Goal: Contribute content: Add original content to the website for others to see

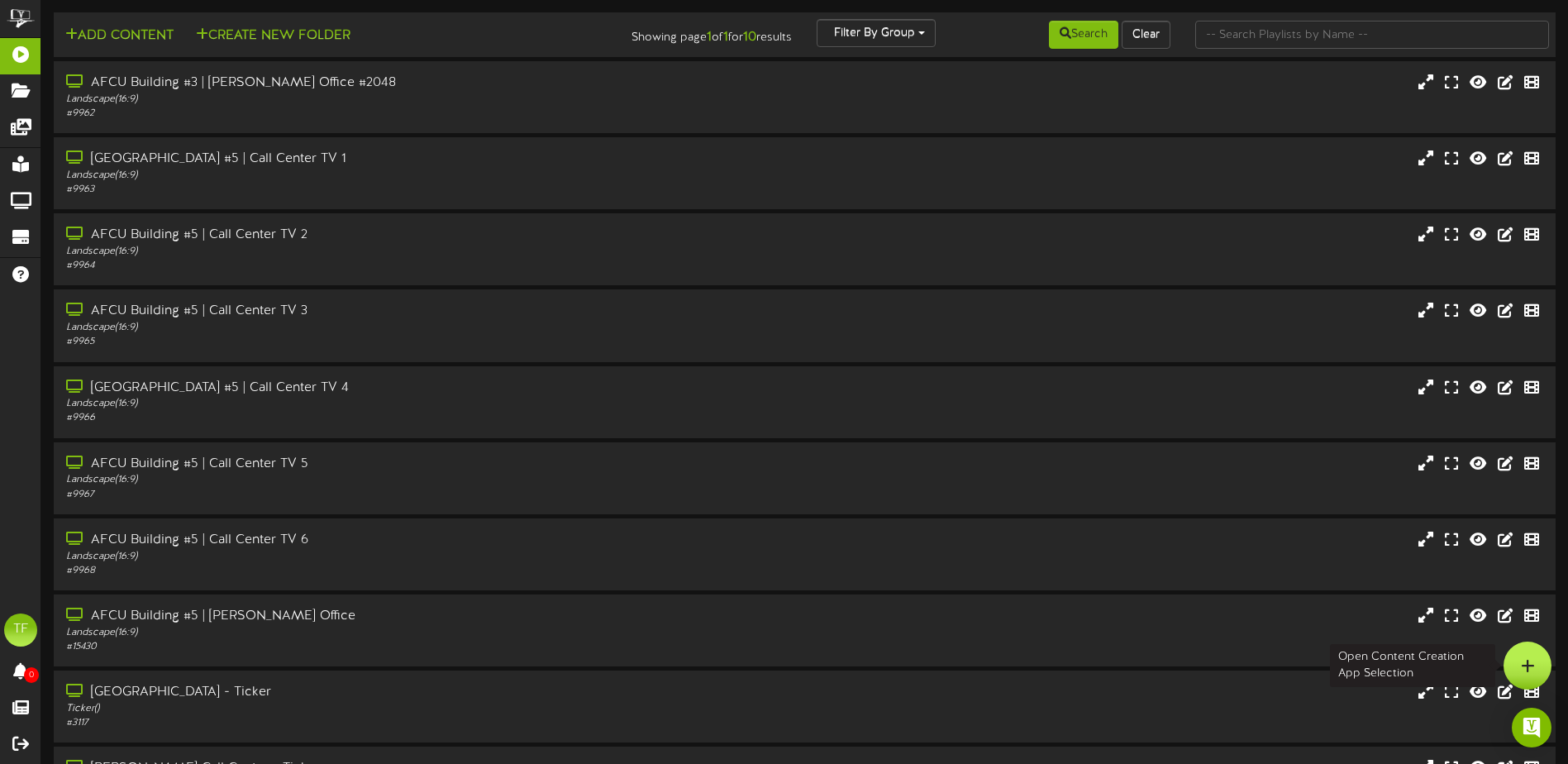
click at [1519, 654] on div at bounding box center [1527, 665] width 48 height 48
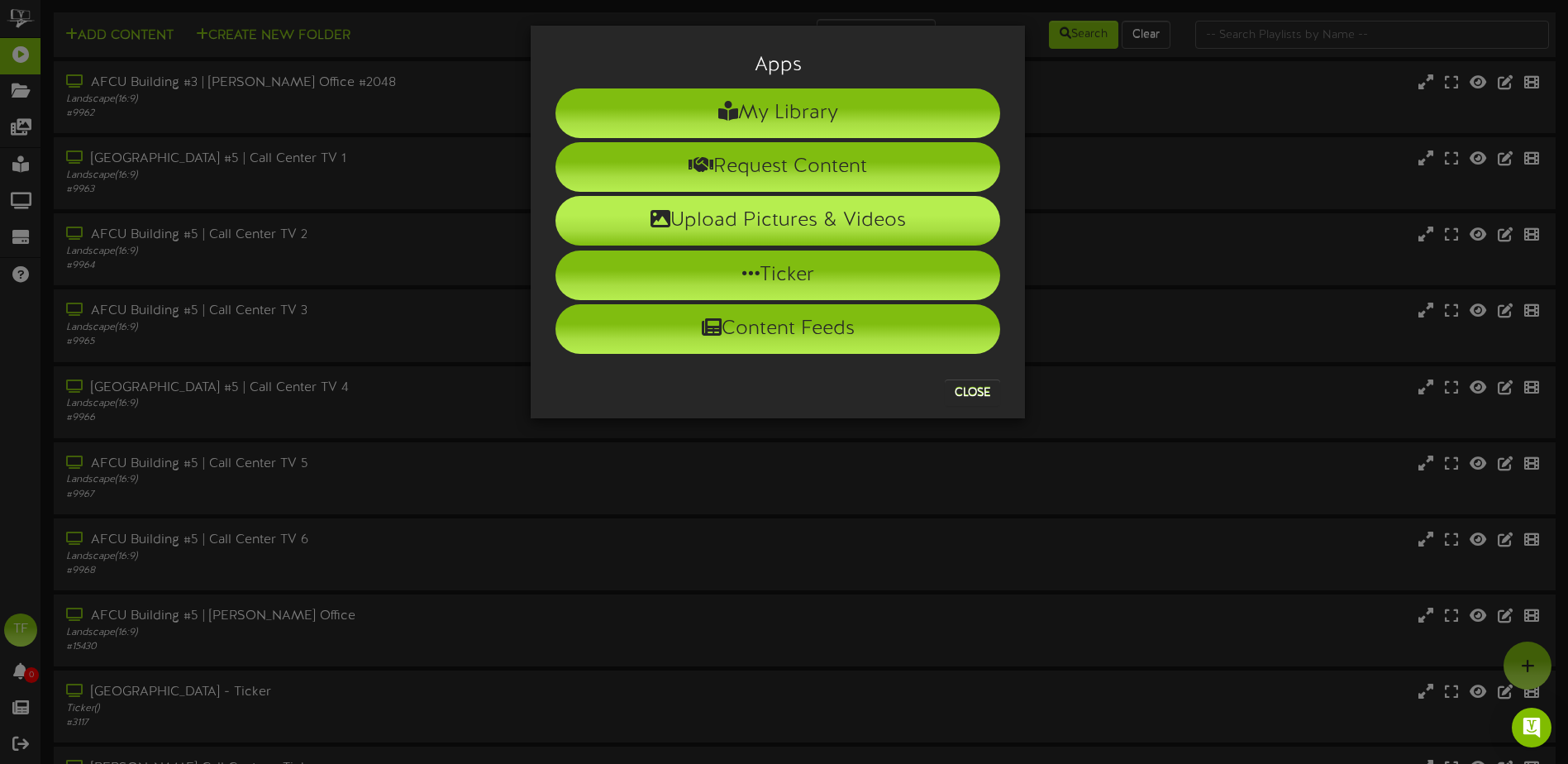
click at [745, 224] on li "Upload Pictures & Videos" at bounding box center [778, 221] width 445 height 50
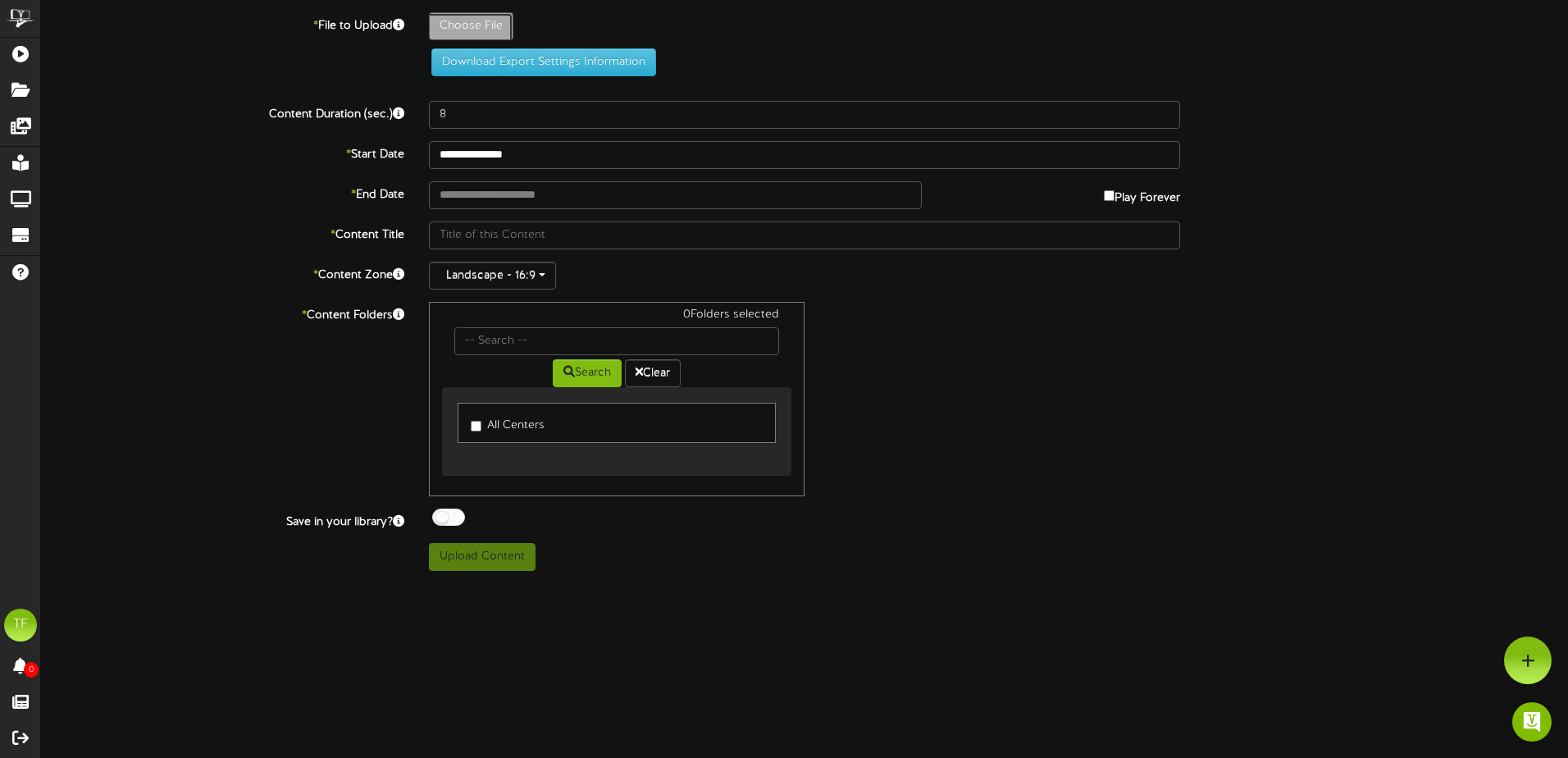
type input "**********"
type input "8-26DogDay9"
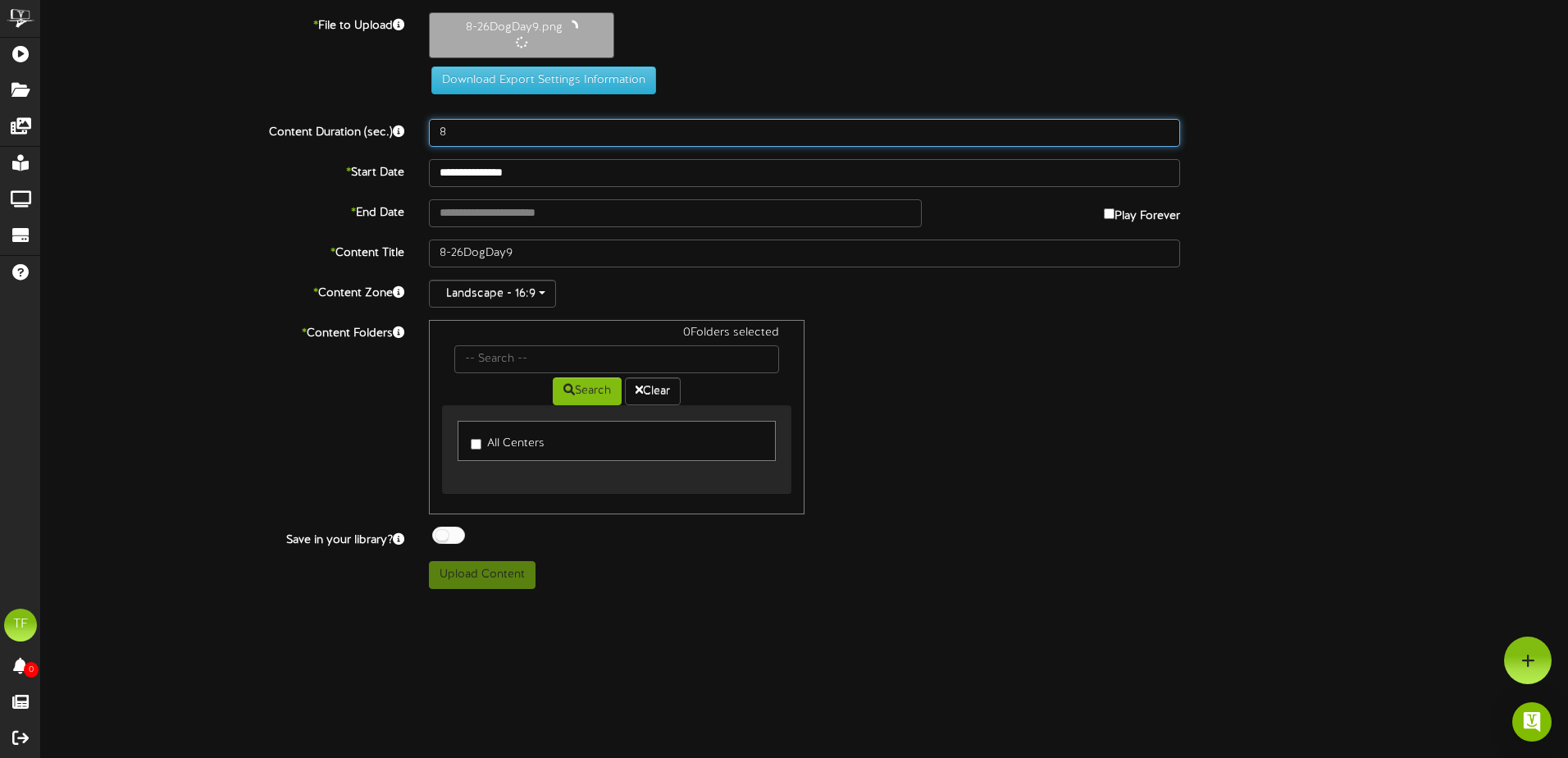
drag, startPoint x: 487, startPoint y: 127, endPoint x: 398, endPoint y: 124, distance: 89.1
click at [398, 124] on div "Content Duration (sec.) 8" at bounding box center [804, 132] width 1552 height 28
type input "20"
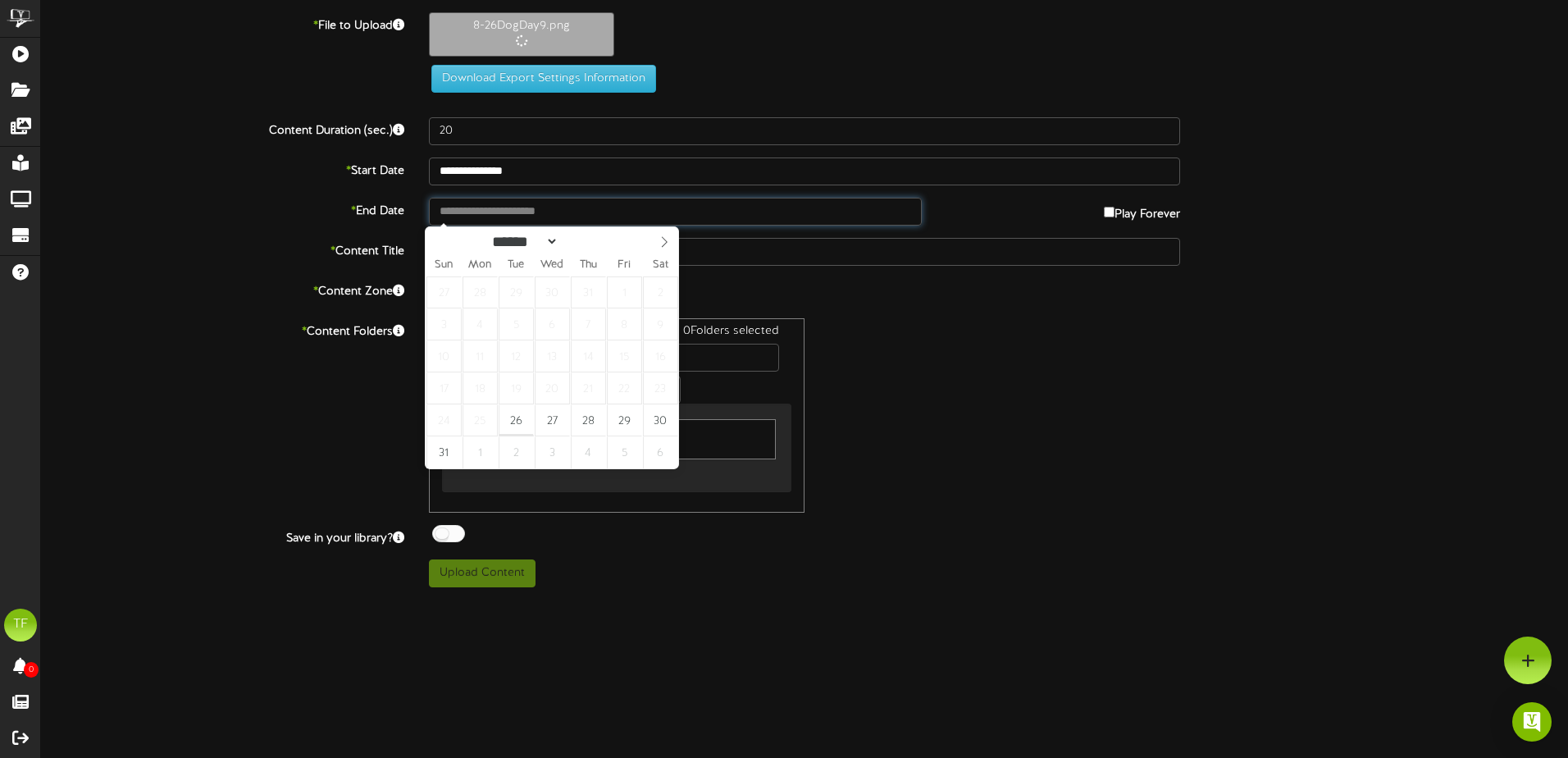
click at [543, 219] on input "text" at bounding box center [675, 211] width 493 height 28
type input "**********"
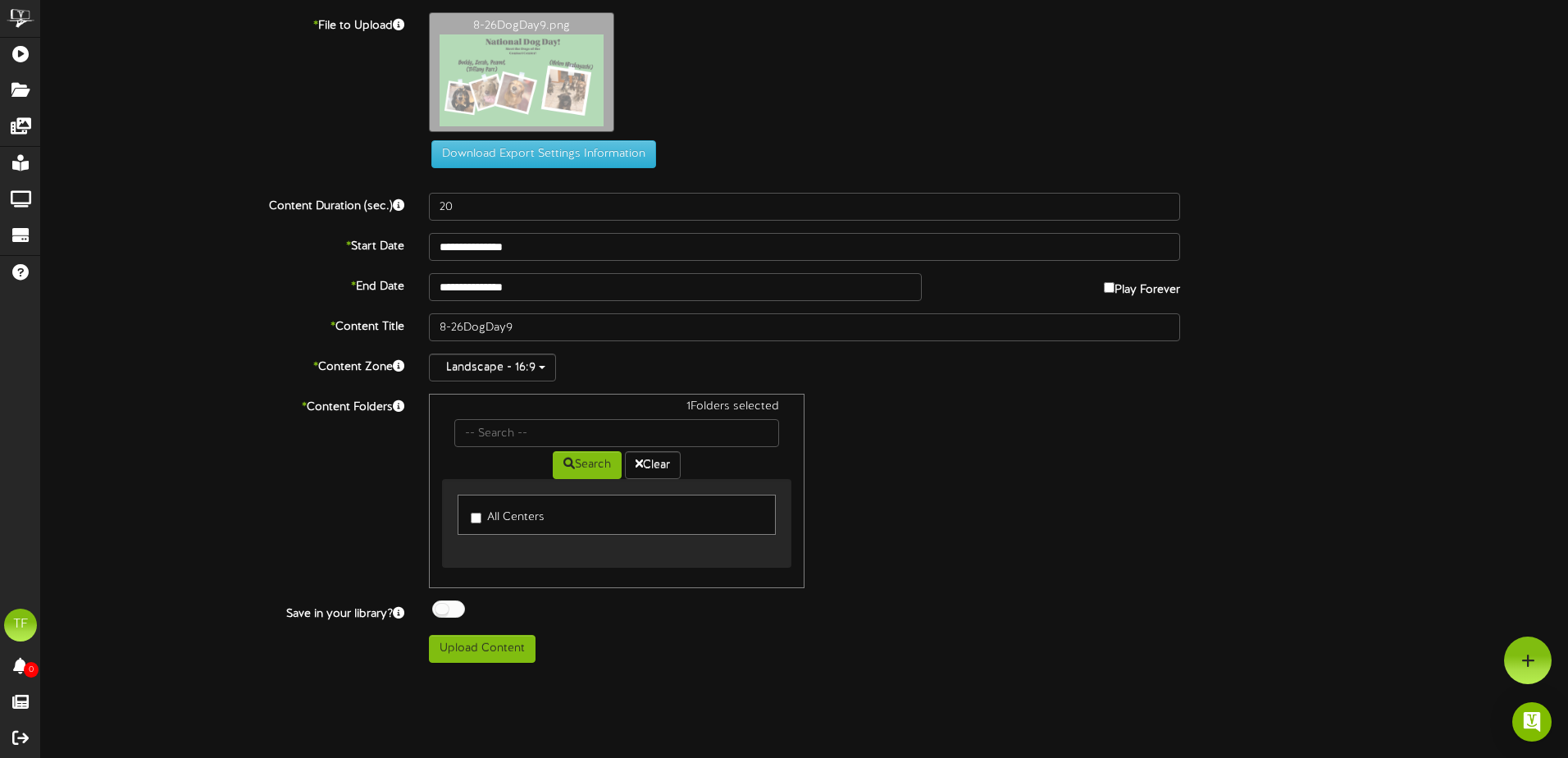
click at [447, 613] on div at bounding box center [448, 609] width 33 height 17
click at [473, 656] on button "Upload Content" at bounding box center [482, 648] width 107 height 28
